Goal: Find contact information: Find contact information

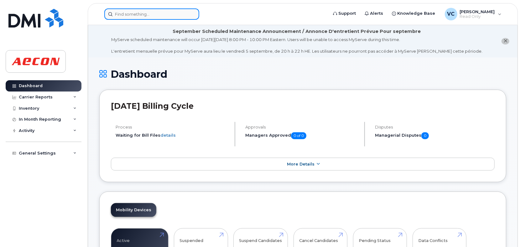
click at [170, 13] on input at bounding box center [151, 13] width 95 height 11
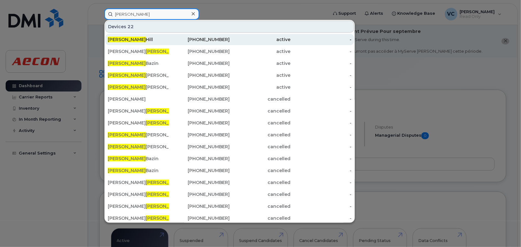
type input "gerry"
click at [165, 40] on div "Gerry Hill" at bounding box center [138, 39] width 61 height 6
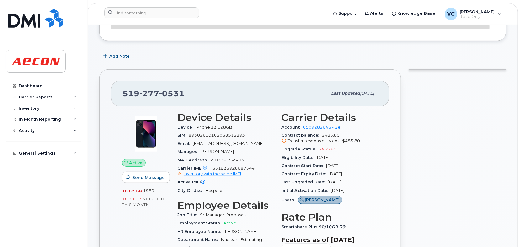
scroll to position [94, 0]
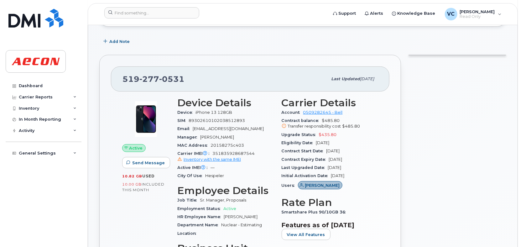
click at [131, 83] on div "[PHONE_NUMBER]" at bounding box center [225, 78] width 205 height 13
drag, startPoint x: 131, startPoint y: 83, endPoint x: 150, endPoint y: 81, distance: 19.2
click at [150, 81] on div "[PHONE_NUMBER]" at bounding box center [225, 78] width 205 height 13
copy span "[PHONE_NUMBER]"
